Goal: Navigation & Orientation: Find specific page/section

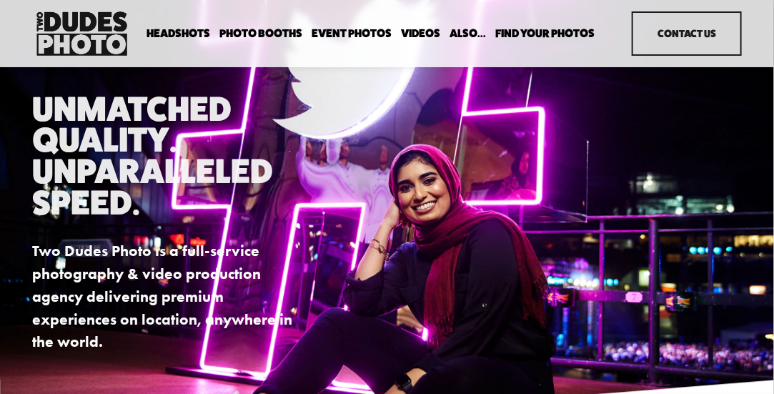
click at [426, 33] on link "Videos" at bounding box center [420, 33] width 39 height 14
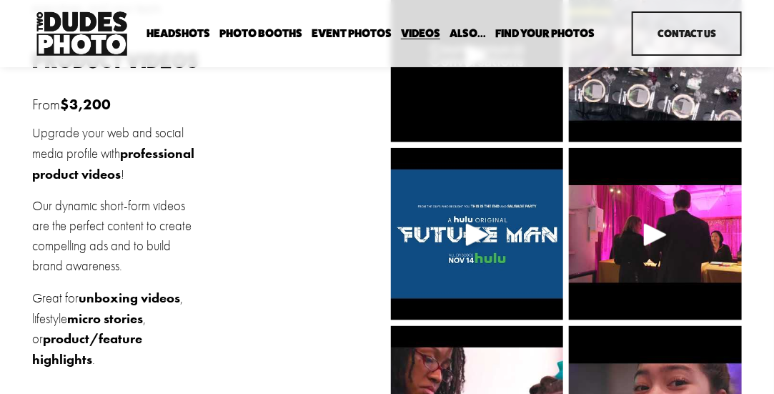
scroll to position [184, 0]
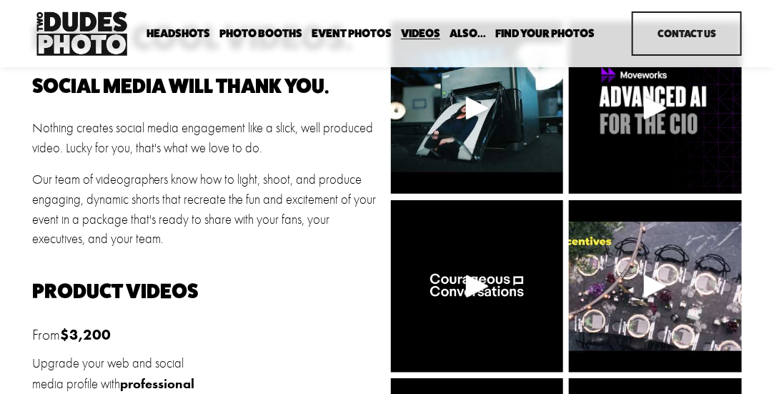
click at [0, 0] on span "Anti Booth" at bounding box center [0, 0] width 0 height 0
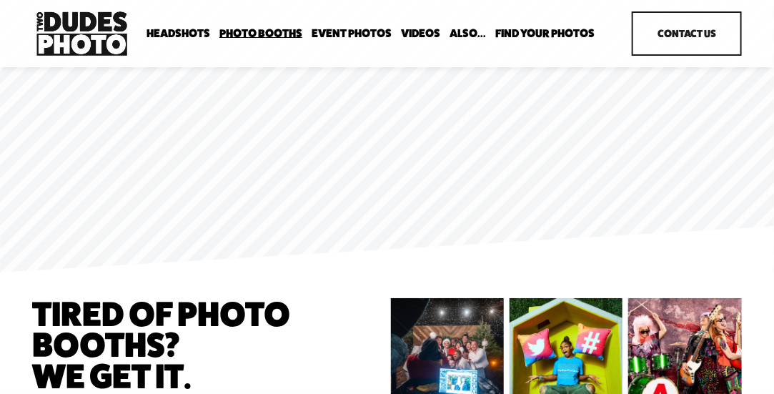
click at [0, 0] on span "Overhead Booth" at bounding box center [0, 0] width 0 height 0
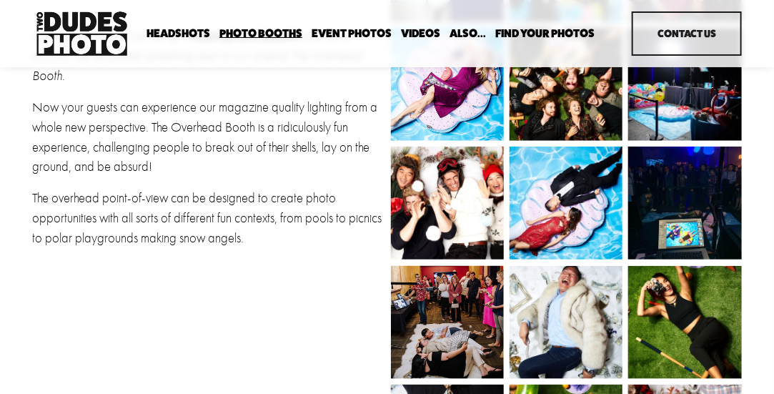
scroll to position [264, 0]
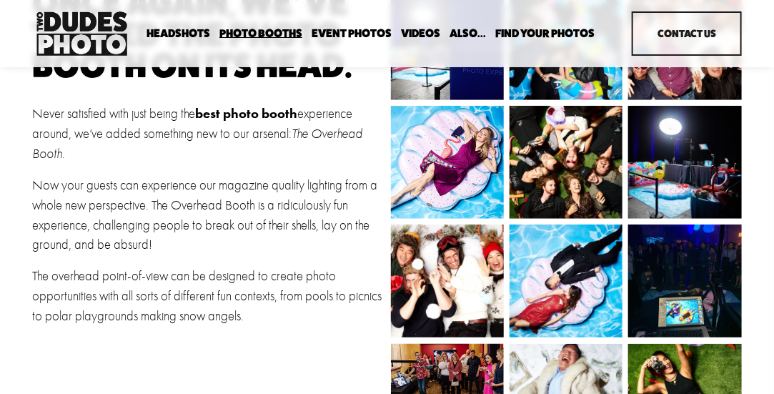
click at [0, 0] on span "Bespoke Booth" at bounding box center [0, 0] width 0 height 0
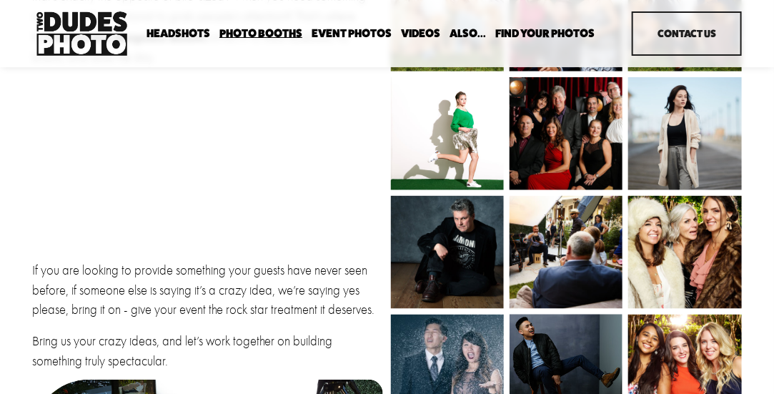
scroll to position [286, 0]
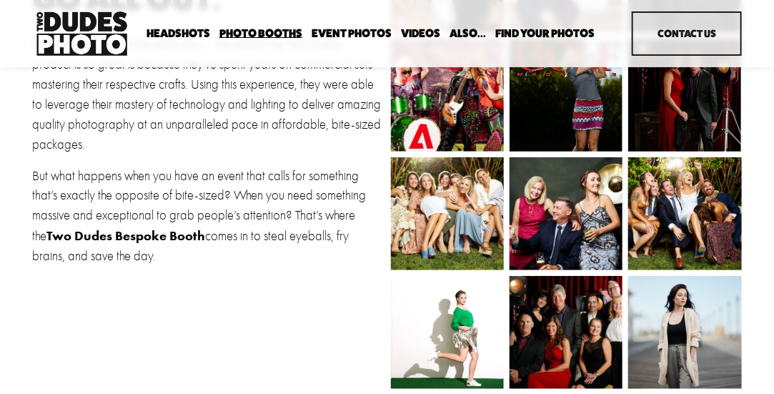
click at [352, 30] on link "Event Photos" at bounding box center [351, 33] width 80 height 14
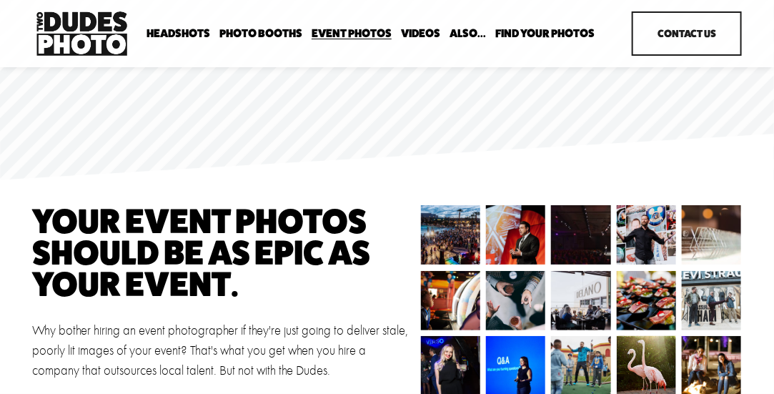
click at [416, 31] on link "Videos" at bounding box center [420, 33] width 39 height 14
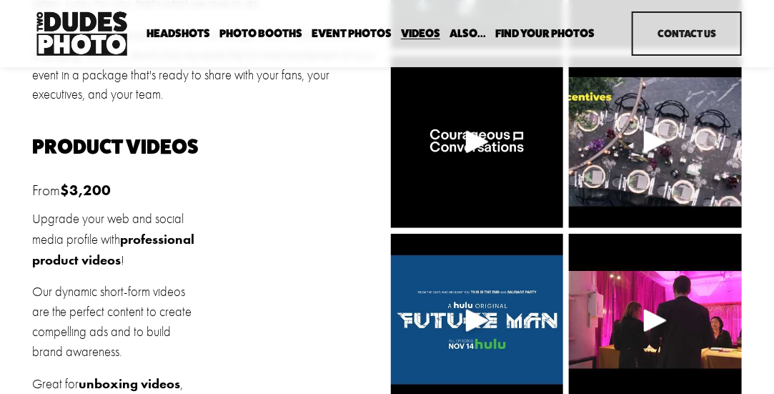
scroll to position [286, 0]
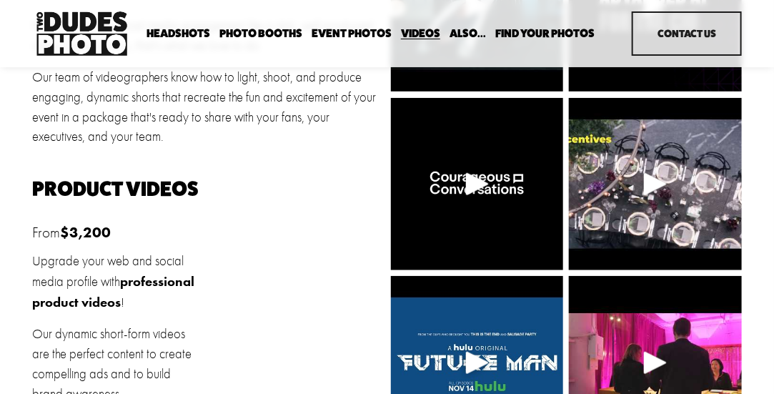
click at [426, 31] on link "Videos" at bounding box center [420, 33] width 39 height 14
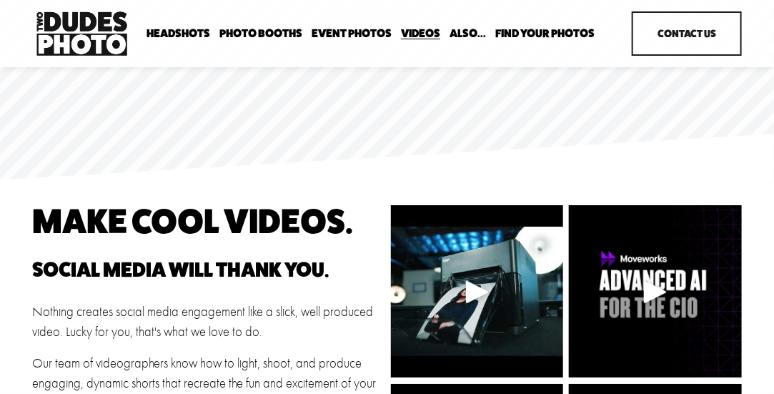
click at [0, 0] on span "Enterprise Pricing" at bounding box center [0, 0] width 0 height 0
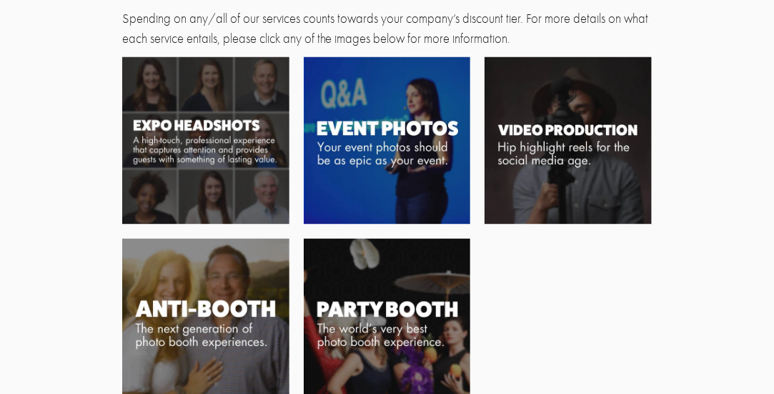
scroll to position [929, 0]
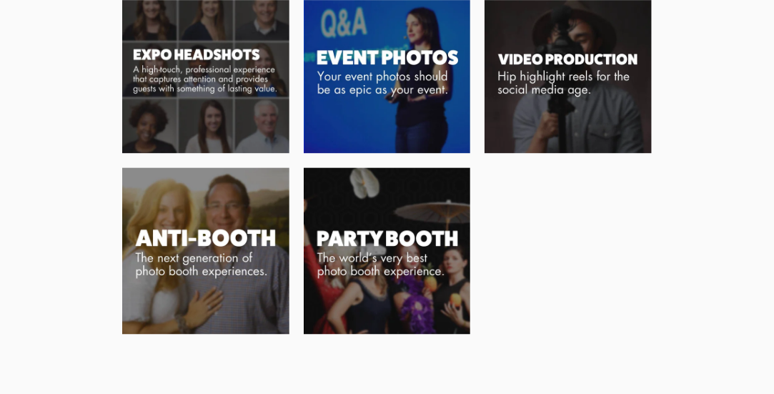
click at [366, 56] on img at bounding box center [387, 69] width 167 height 167
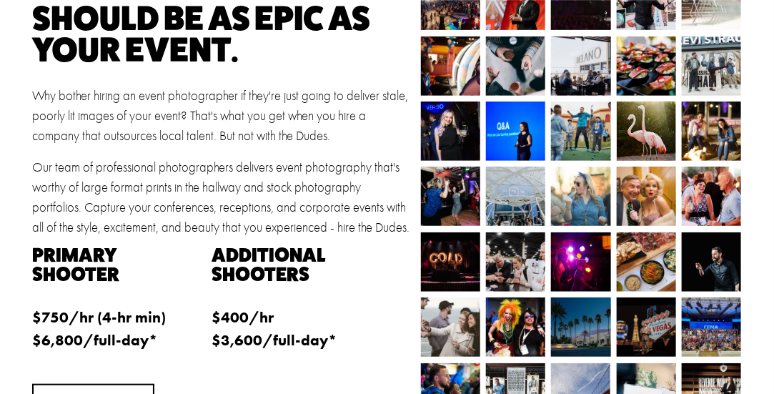
scroll to position [71, 0]
